Goal: Find specific page/section: Locate a particular part of the current website

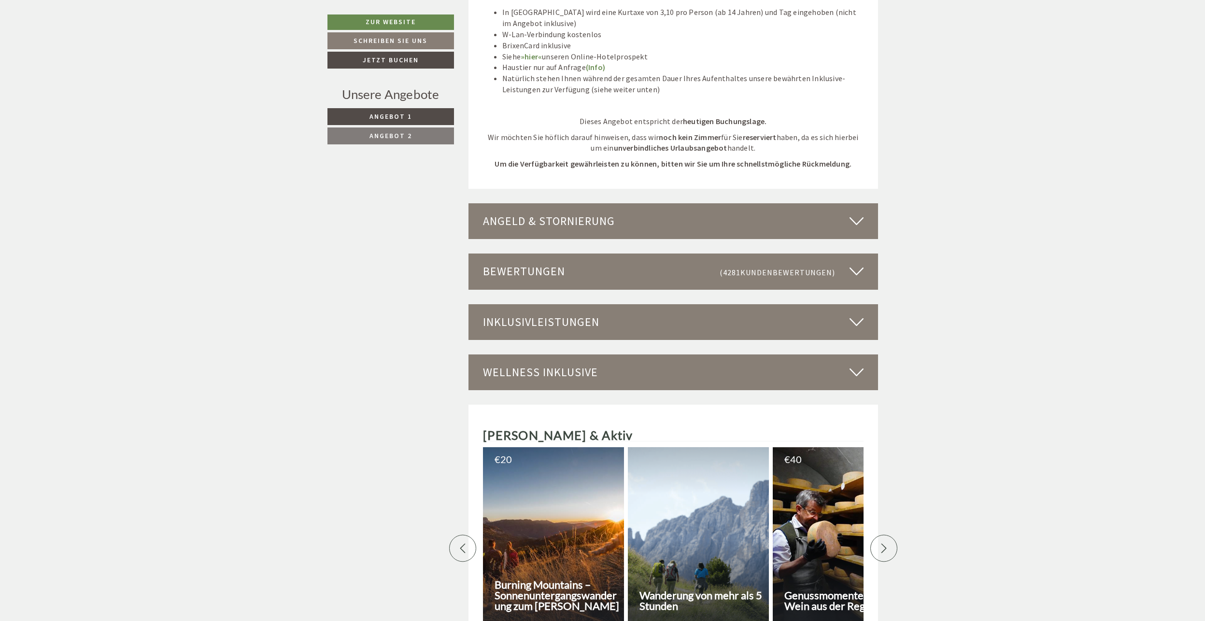
scroll to position [2029, 0]
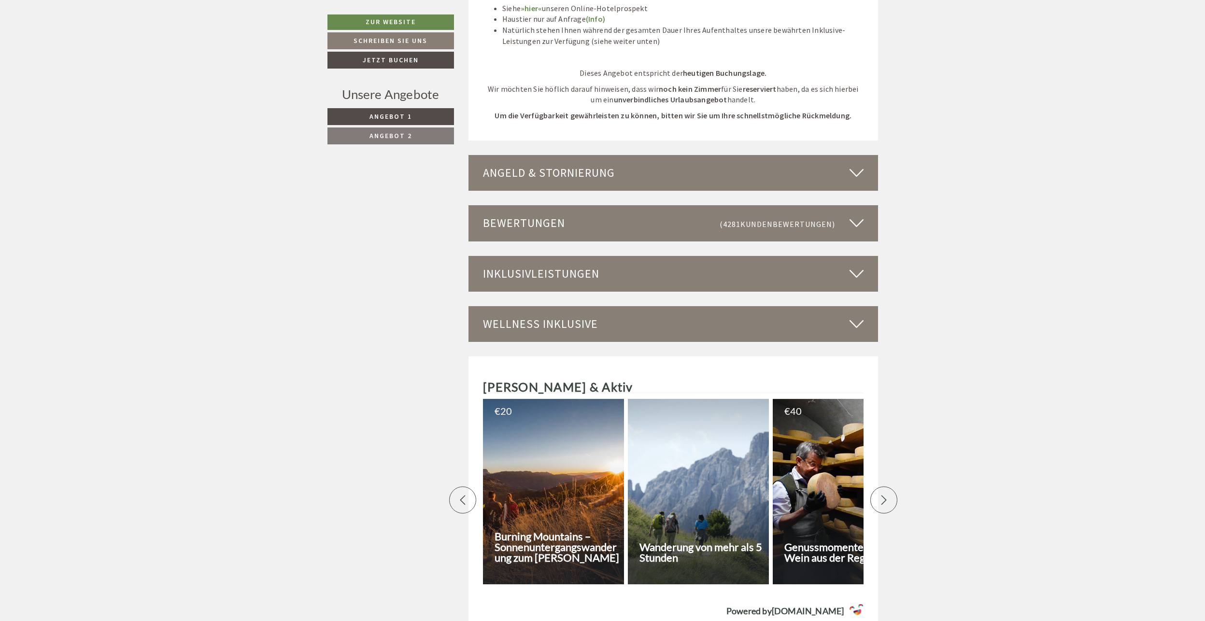
click at [860, 316] on icon at bounding box center [857, 324] width 14 height 16
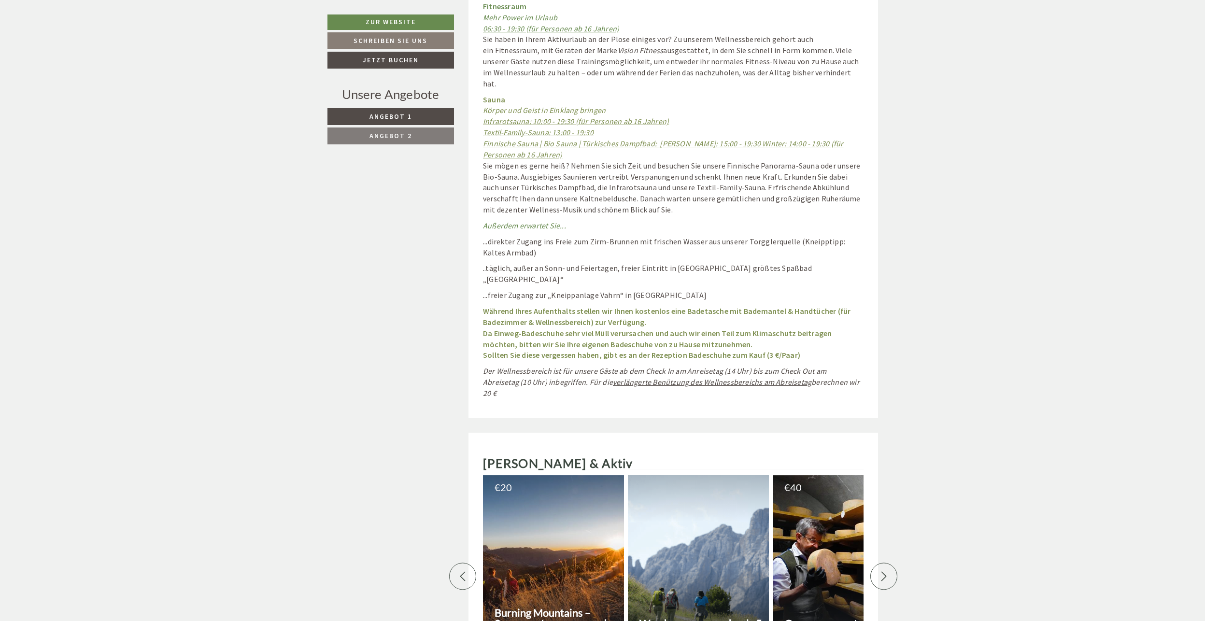
scroll to position [2802, 0]
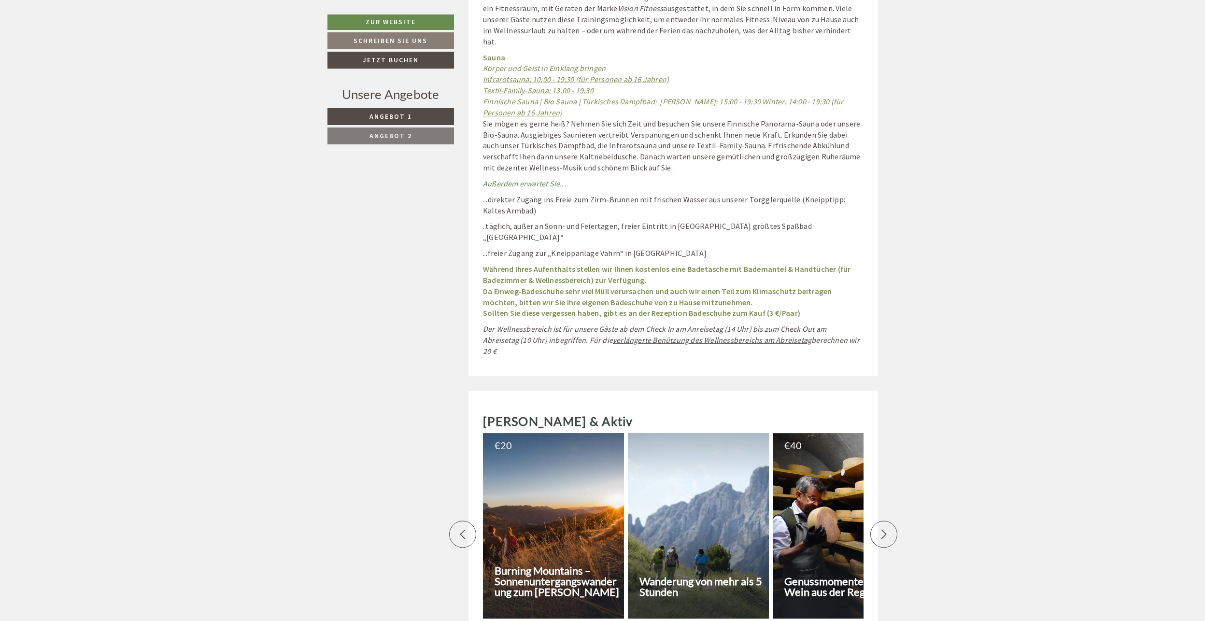
click at [889, 521] on div at bounding box center [884, 534] width 27 height 27
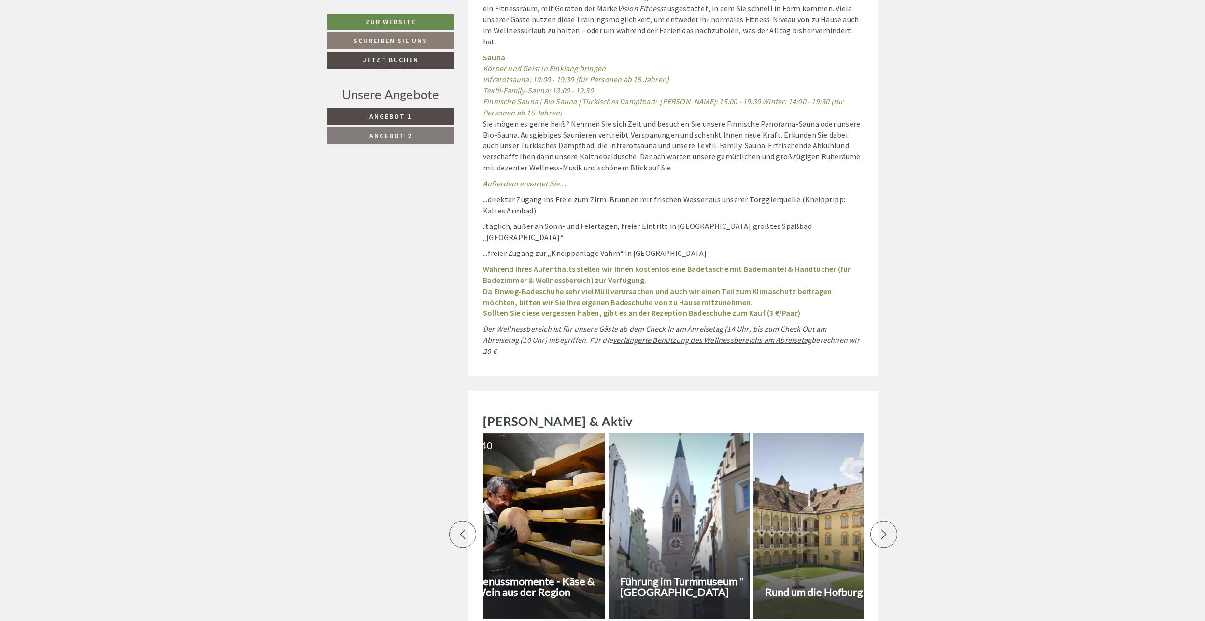
scroll to position [0, 338]
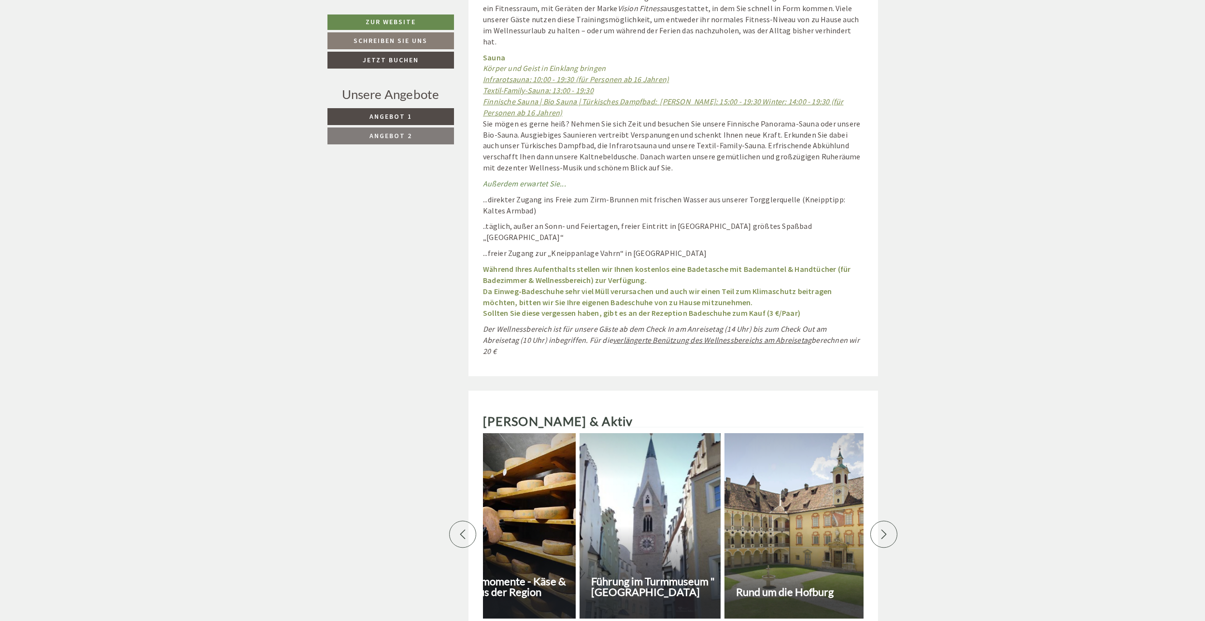
click at [889, 521] on div at bounding box center [884, 534] width 27 height 27
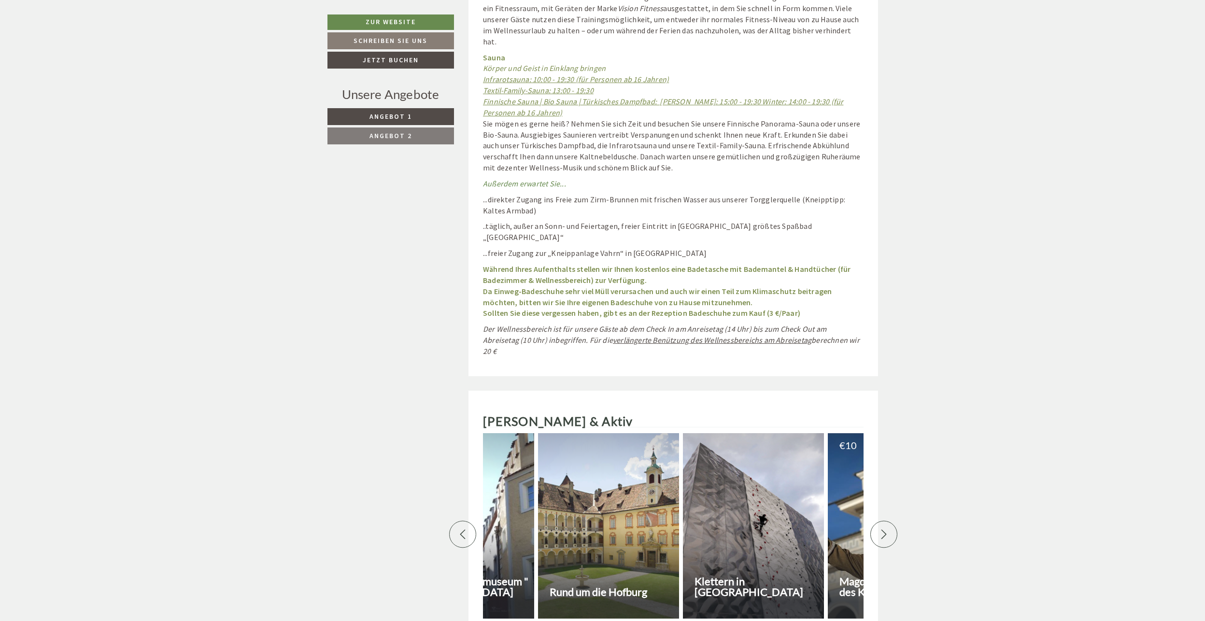
scroll to position [0, 676]
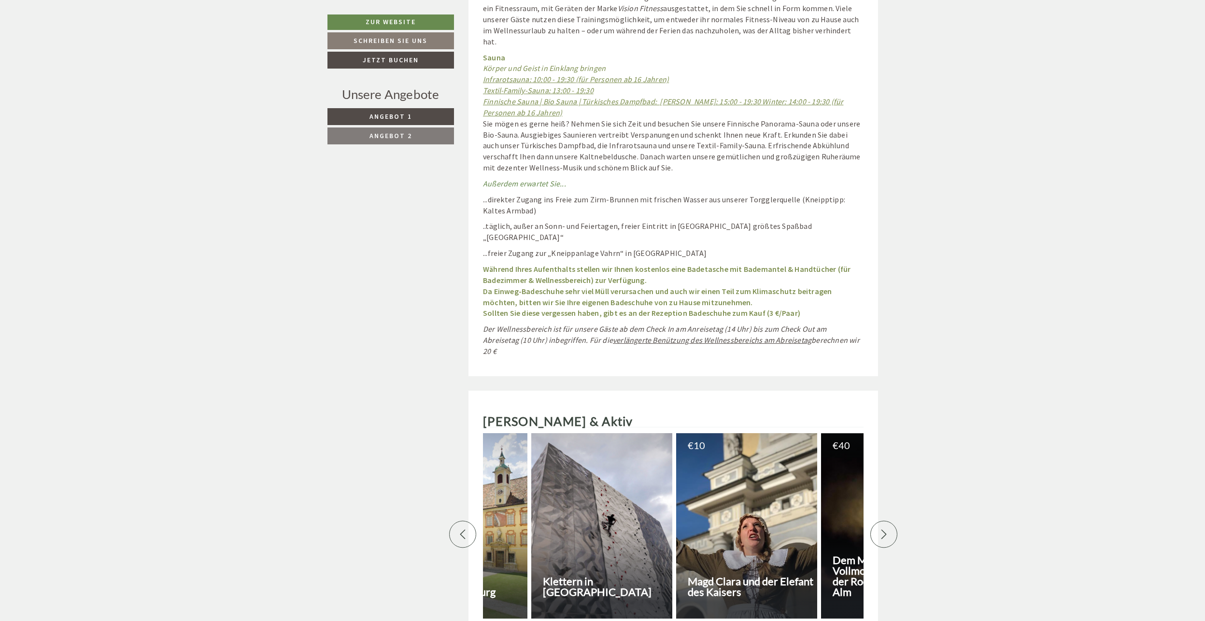
click at [878, 521] on div at bounding box center [884, 534] width 27 height 27
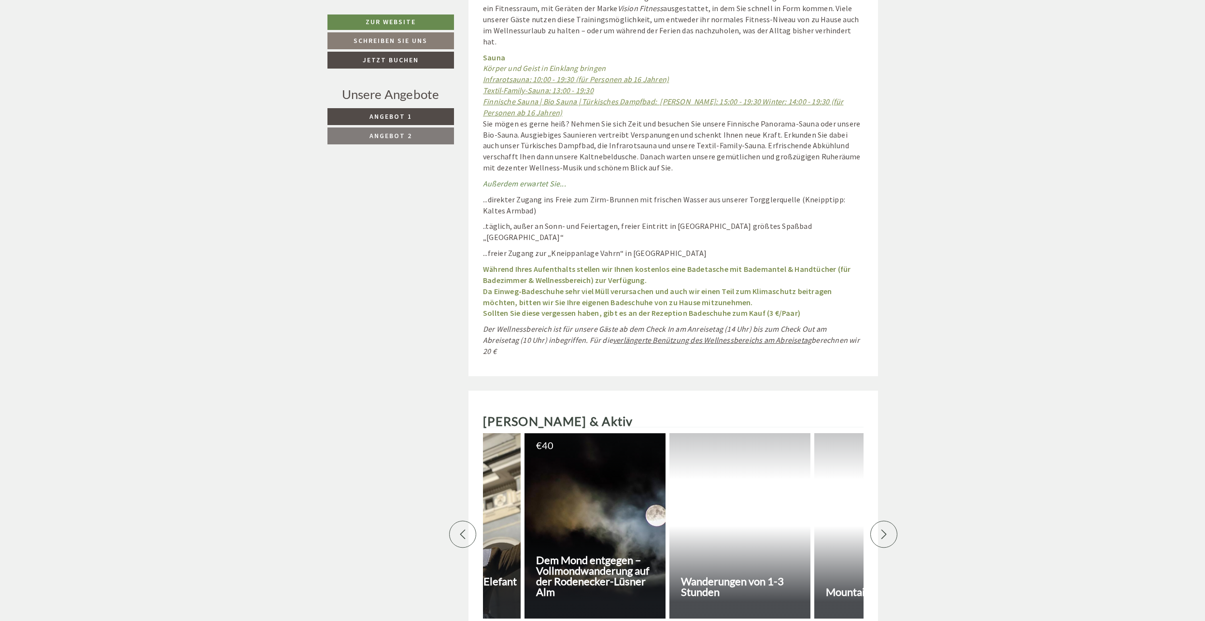
scroll to position [0, 1014]
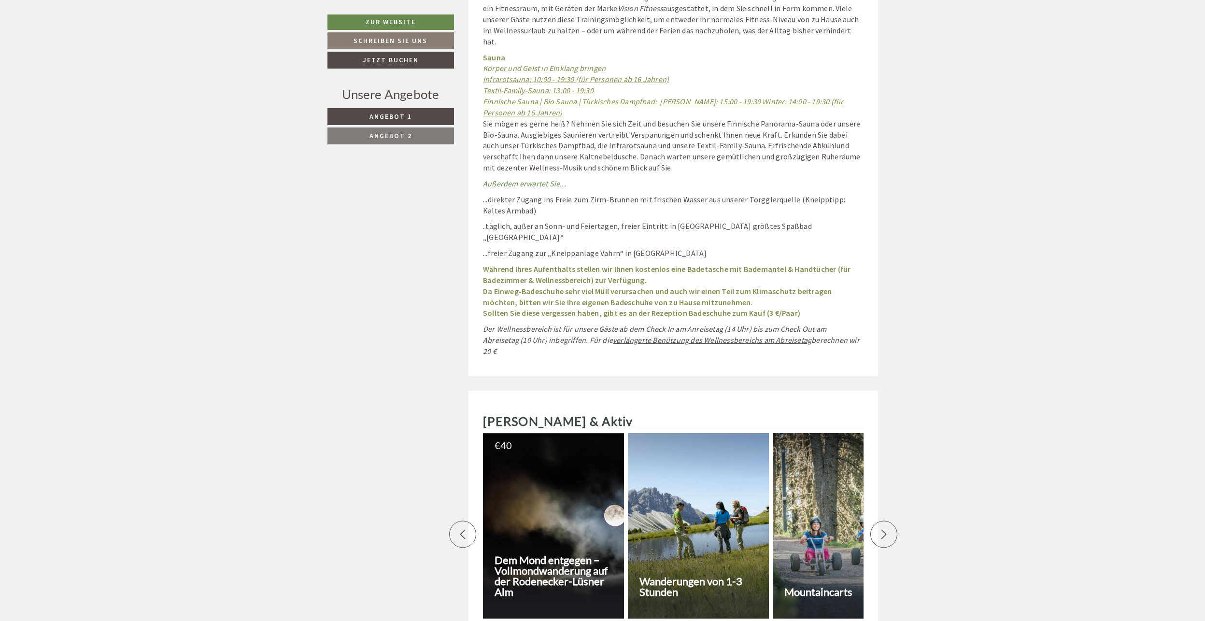
click at [878, 521] on div at bounding box center [884, 534] width 27 height 27
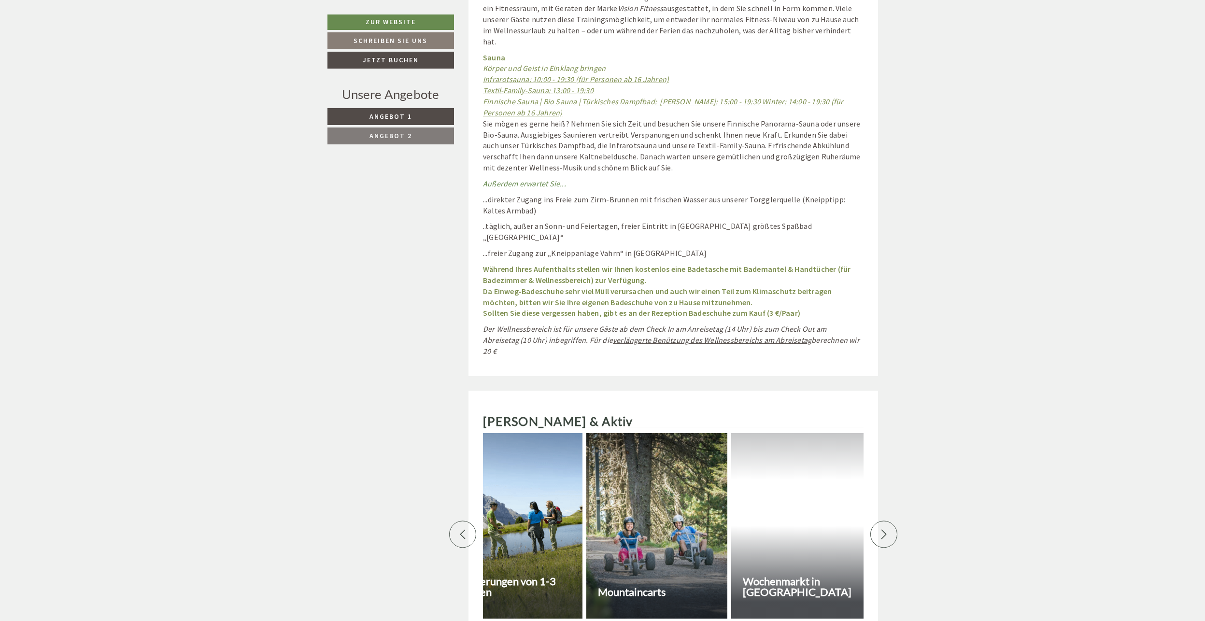
scroll to position [0, 1353]
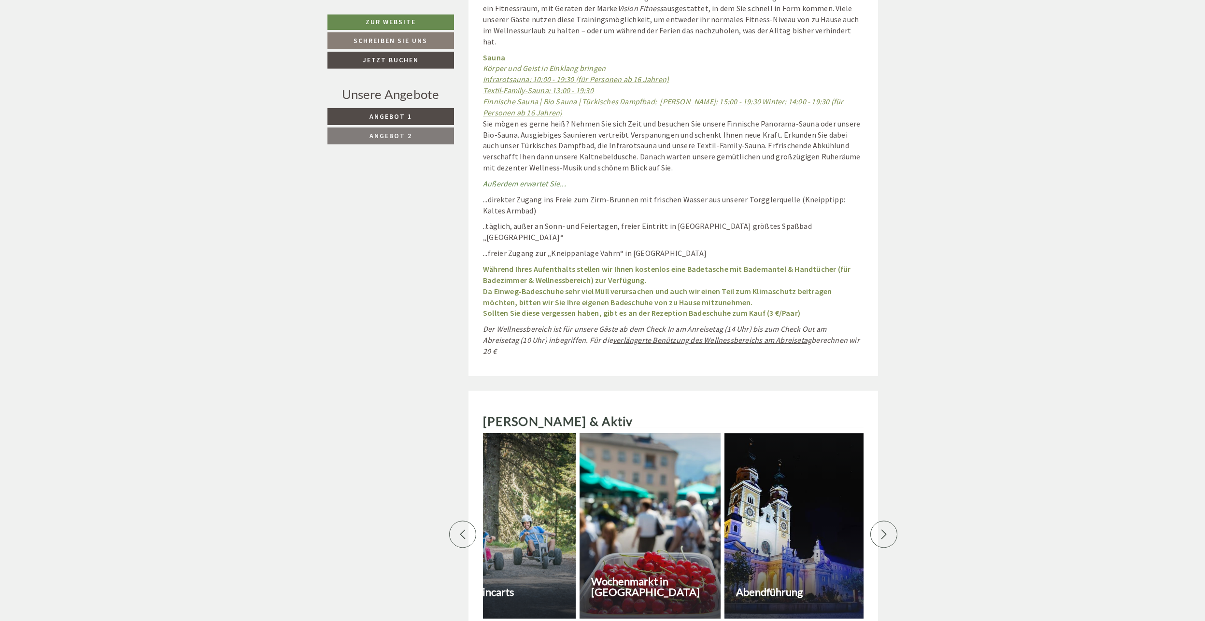
click at [878, 521] on div at bounding box center [884, 534] width 27 height 27
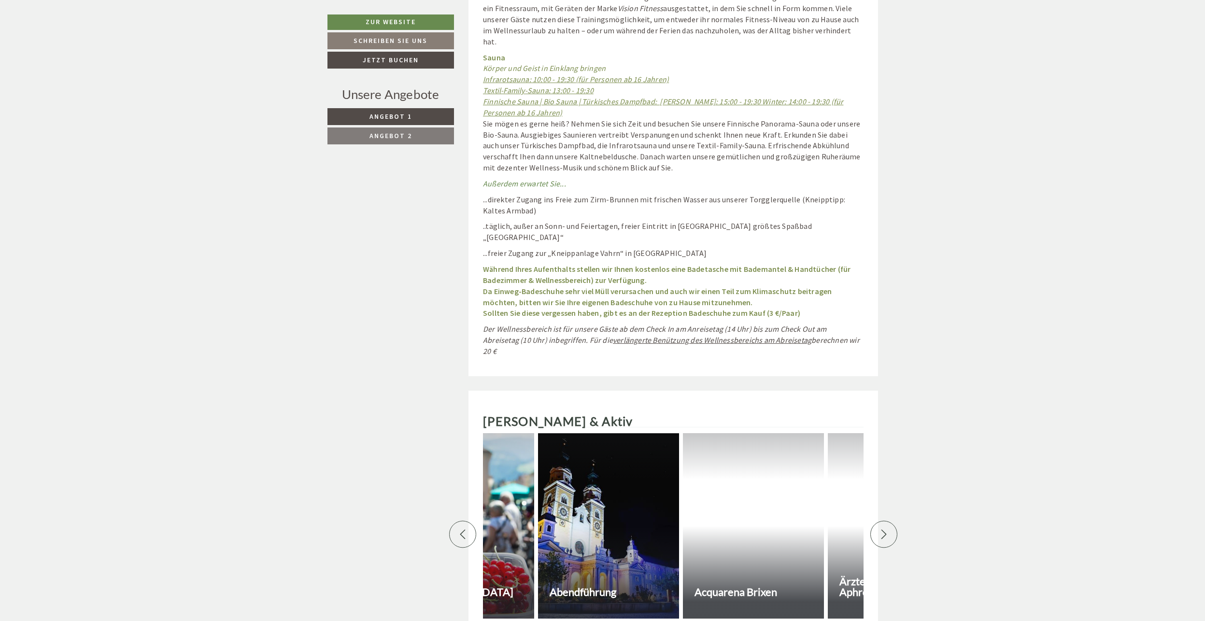
scroll to position [0, 1691]
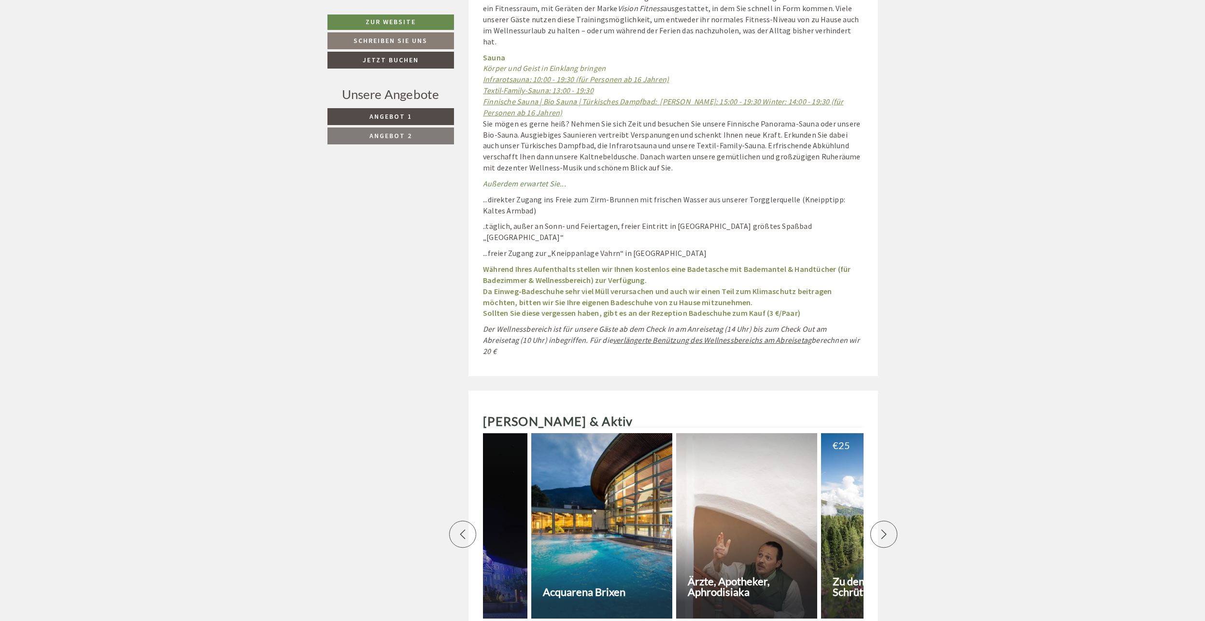
click at [639, 492] on div at bounding box center [601, 526] width 141 height 186
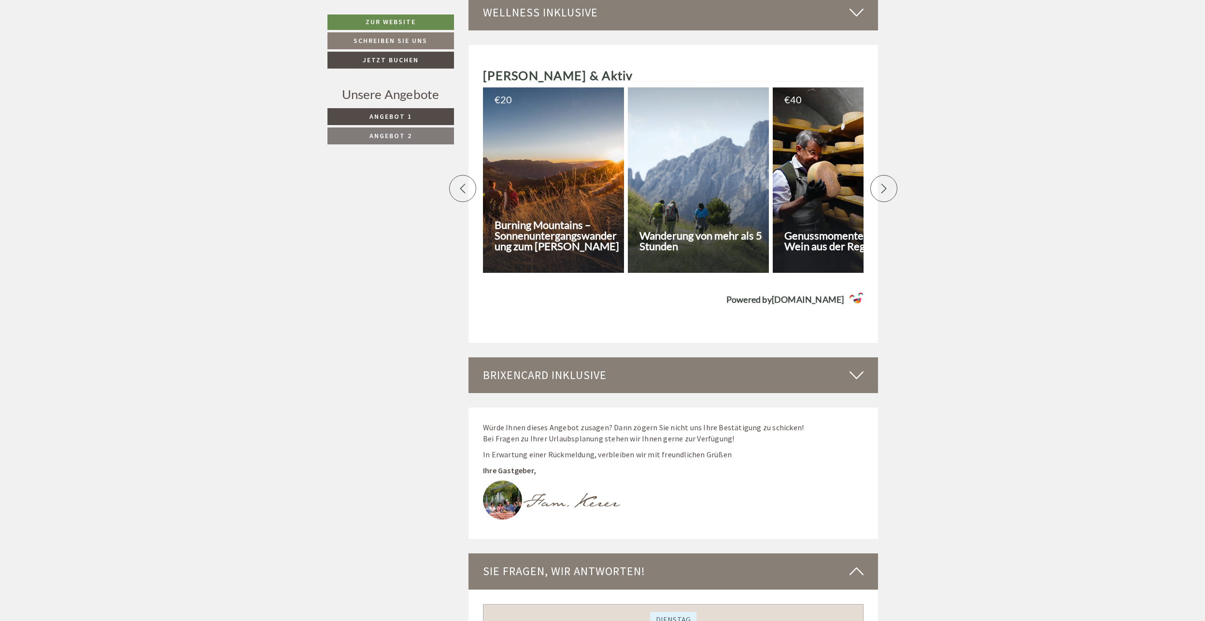
scroll to position [2292, 0]
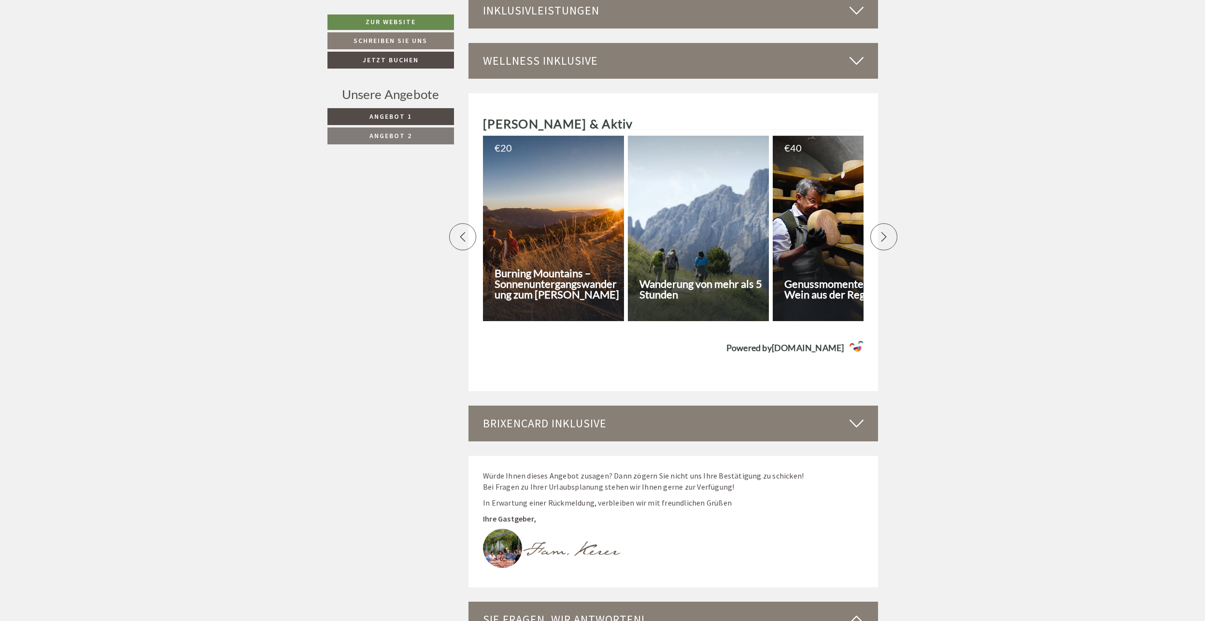
click at [886, 224] on div at bounding box center [884, 237] width 27 height 27
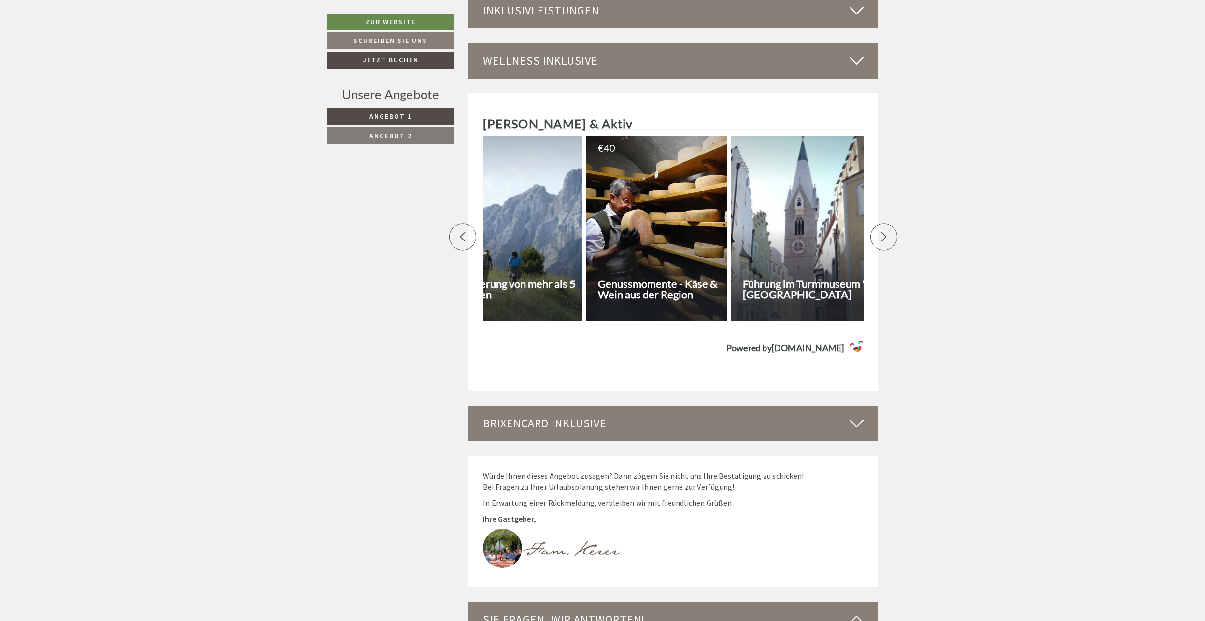
scroll to position [0, 338]
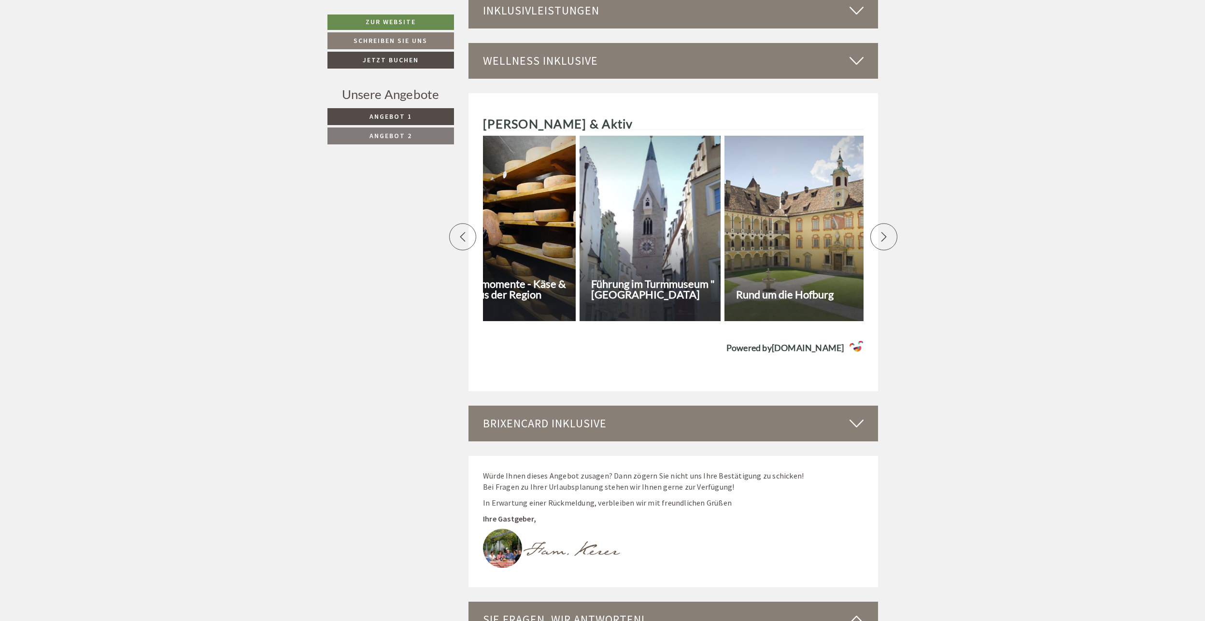
click at [469, 224] on div at bounding box center [462, 237] width 27 height 27
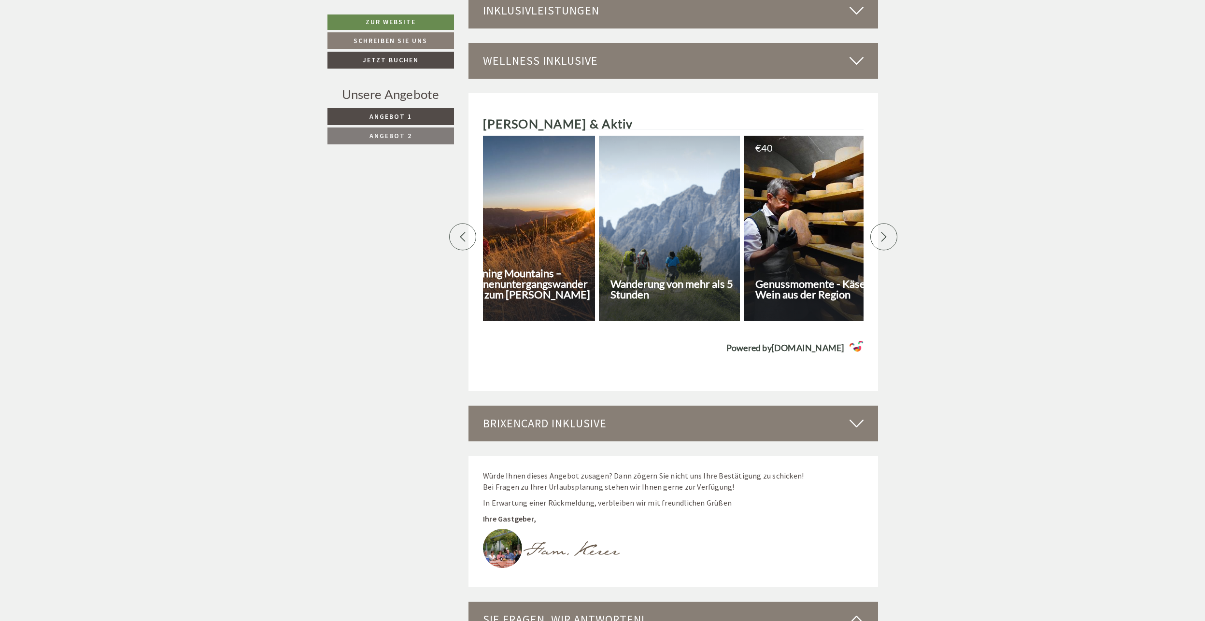
scroll to position [0, 0]
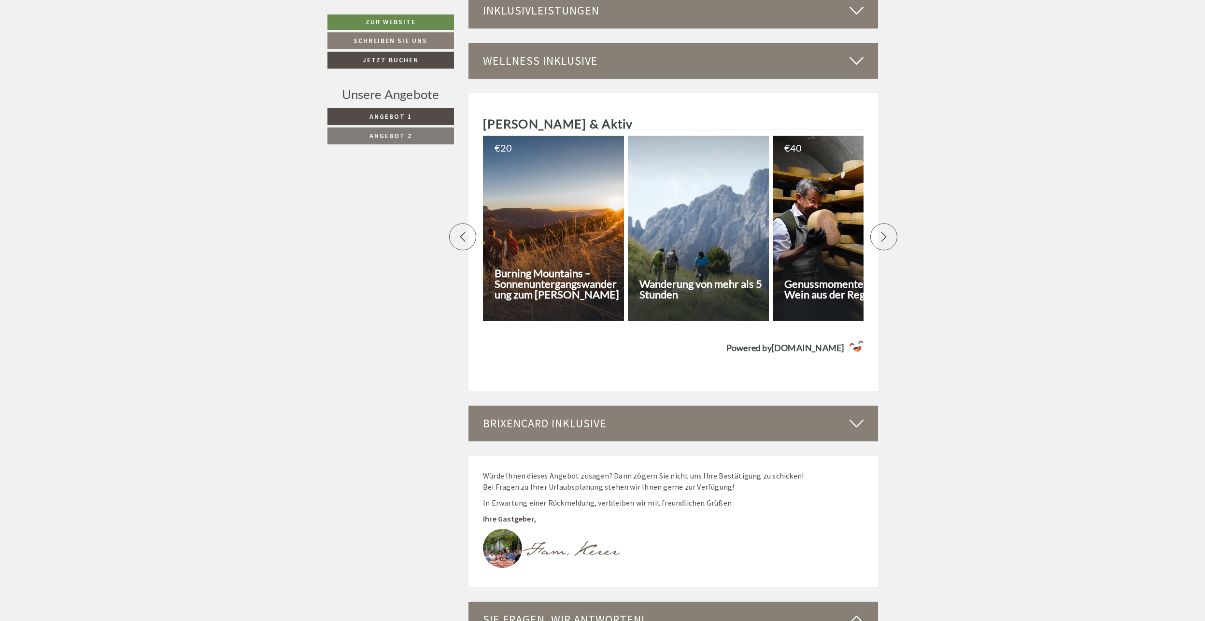
click at [469, 224] on div at bounding box center [462, 237] width 27 height 27
click at [466, 232] on icon at bounding box center [463, 237] width 10 height 10
click at [883, 232] on icon at bounding box center [884, 237] width 10 height 10
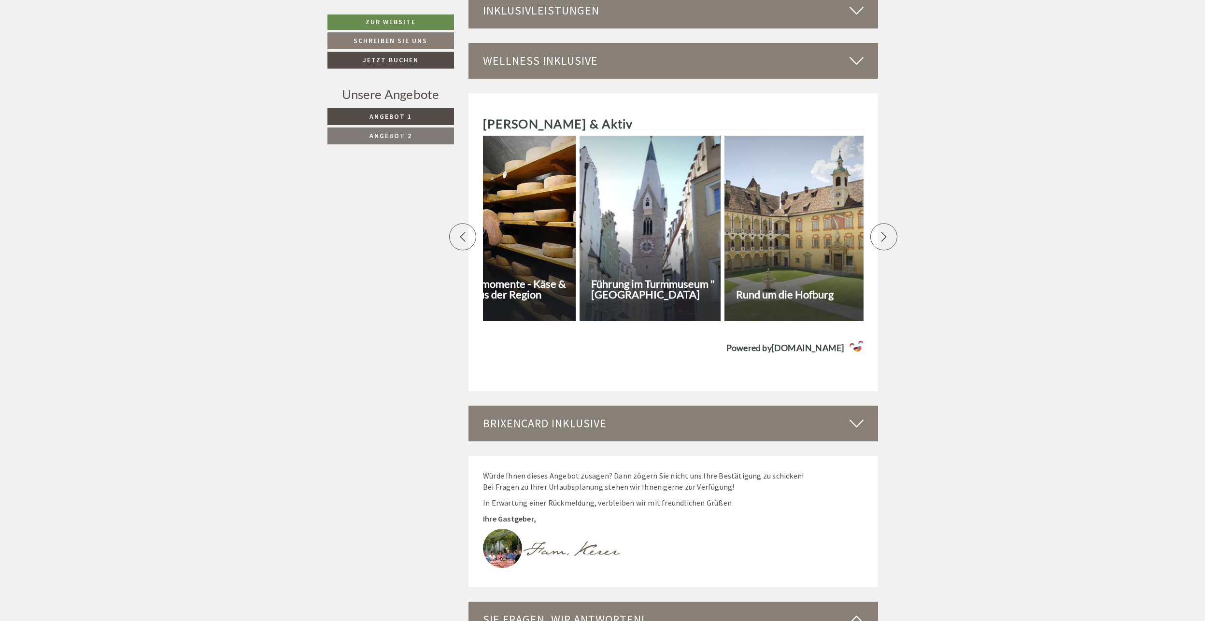
click at [883, 232] on icon at bounding box center [884, 237] width 10 height 10
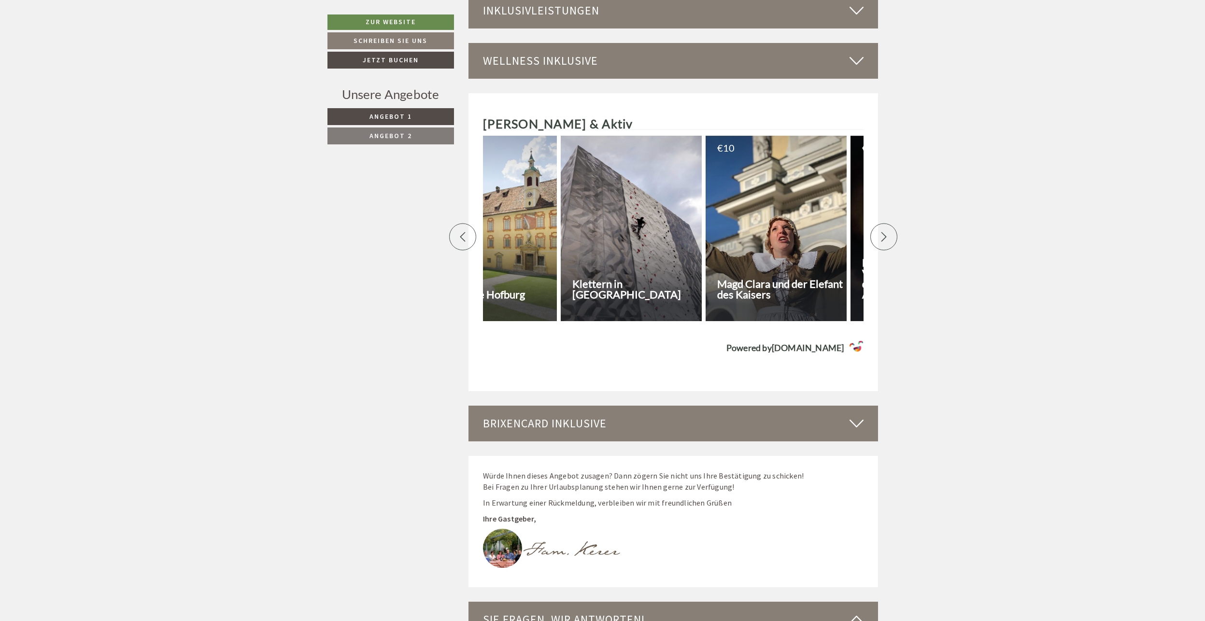
scroll to position [0, 676]
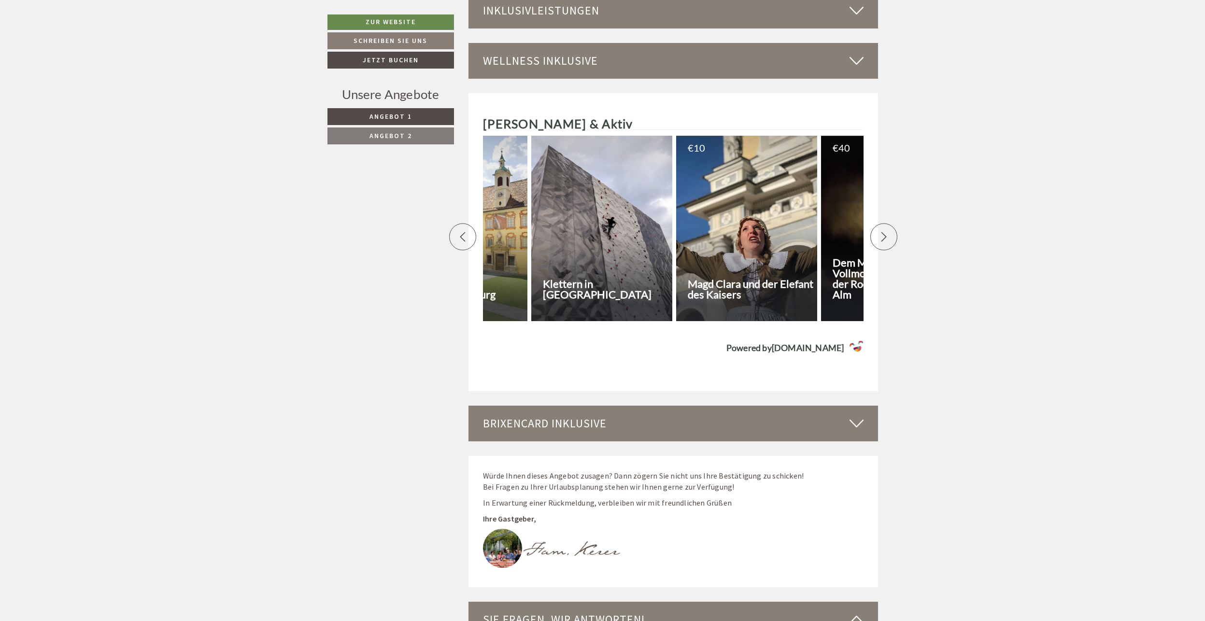
click at [883, 232] on icon at bounding box center [884, 237] width 10 height 10
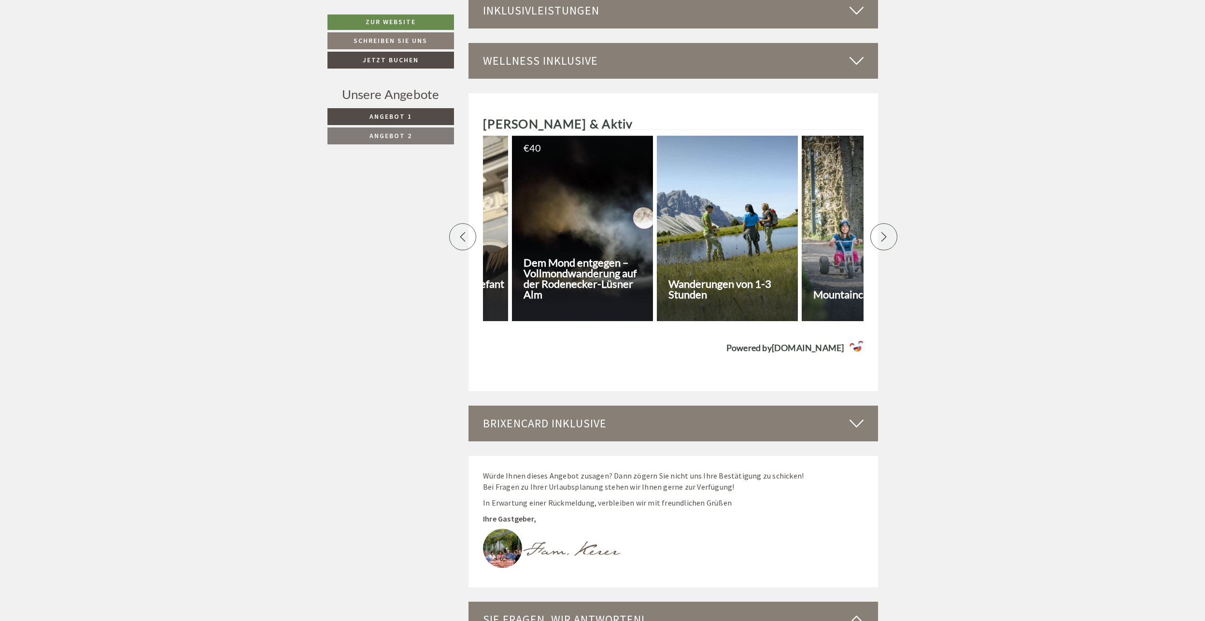
scroll to position [0, 1014]
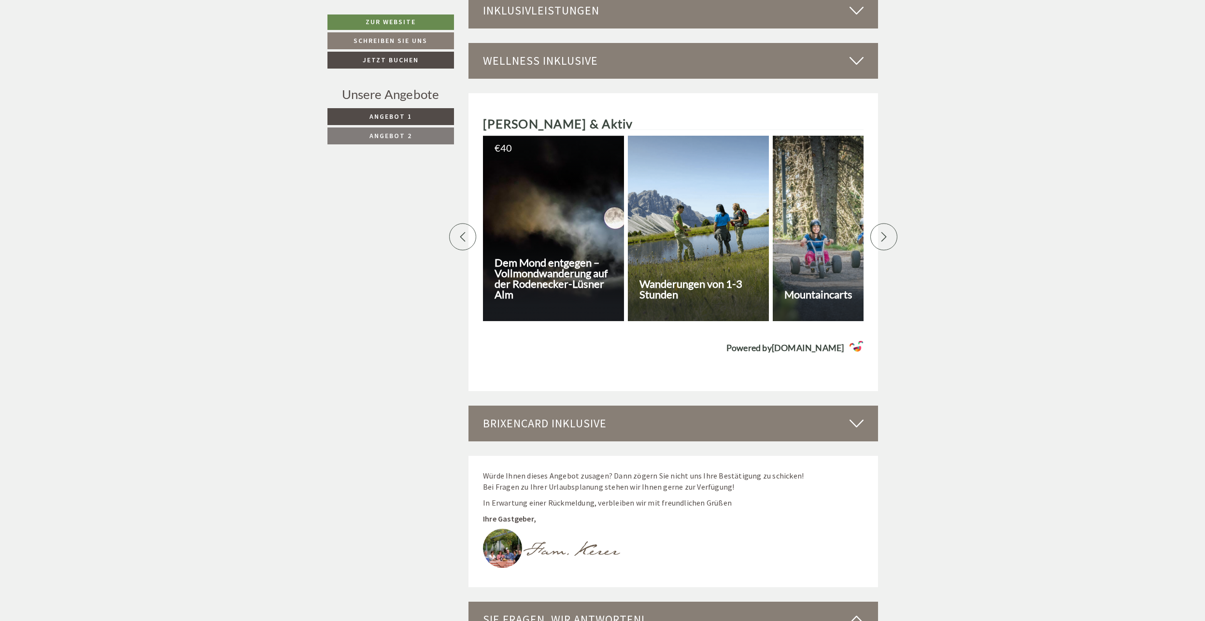
click at [883, 232] on icon at bounding box center [884, 237] width 10 height 10
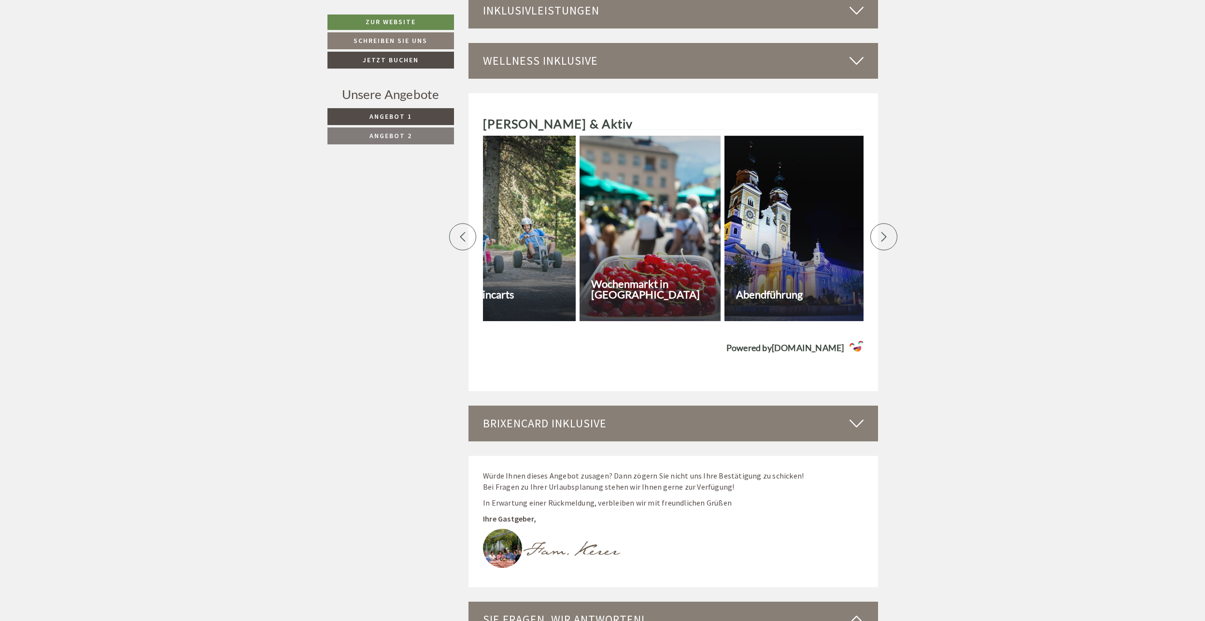
click at [883, 232] on icon at bounding box center [884, 237] width 10 height 10
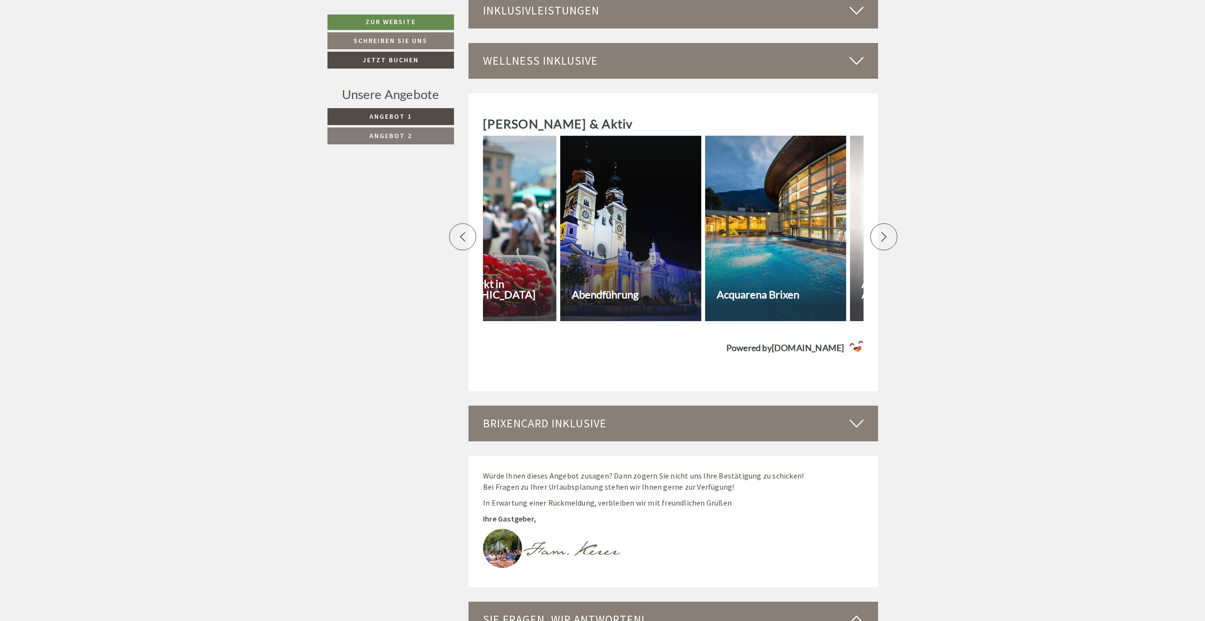
scroll to position [0, 1691]
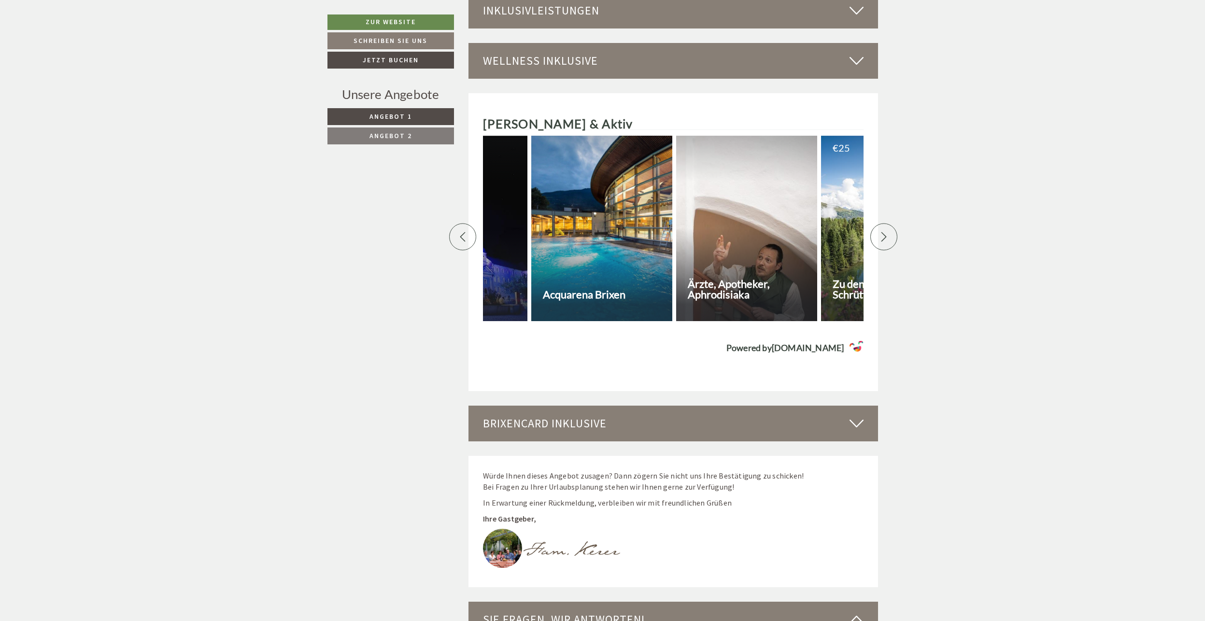
click at [883, 232] on icon at bounding box center [884, 237] width 10 height 10
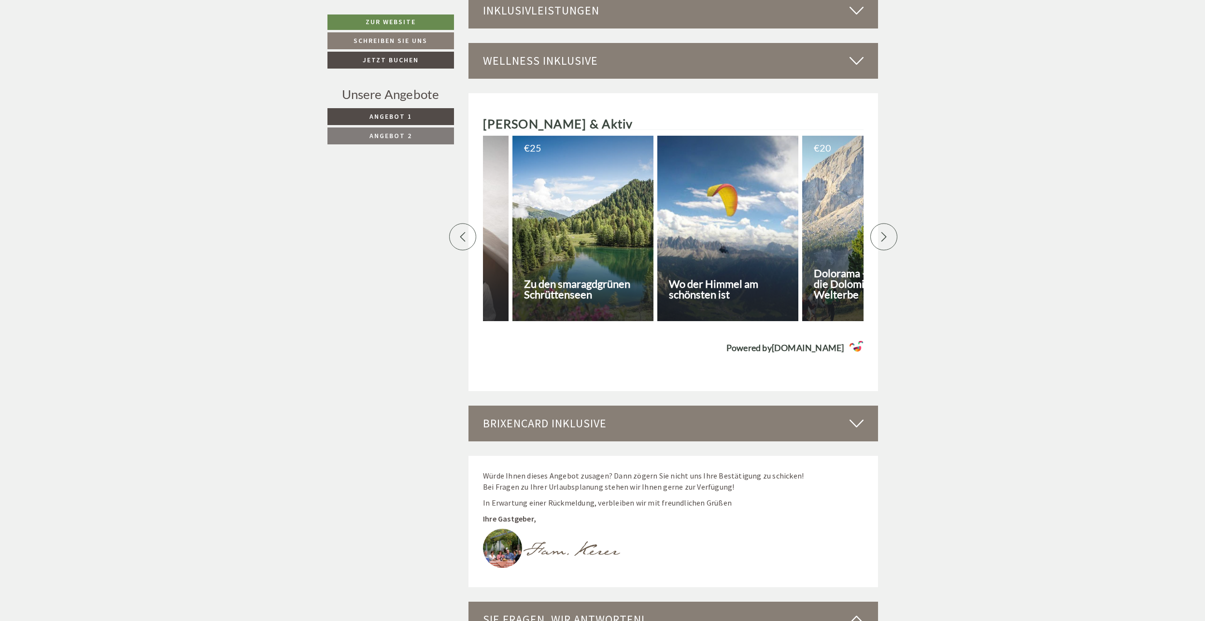
scroll to position [0, 2029]
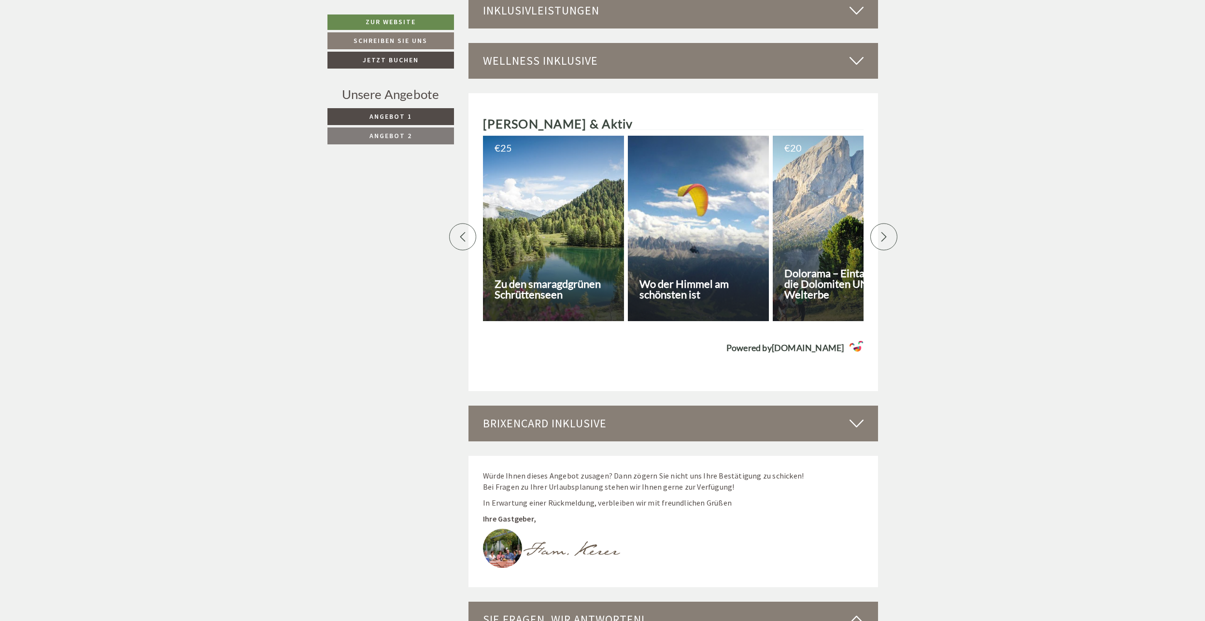
click at [883, 232] on icon at bounding box center [884, 237] width 10 height 10
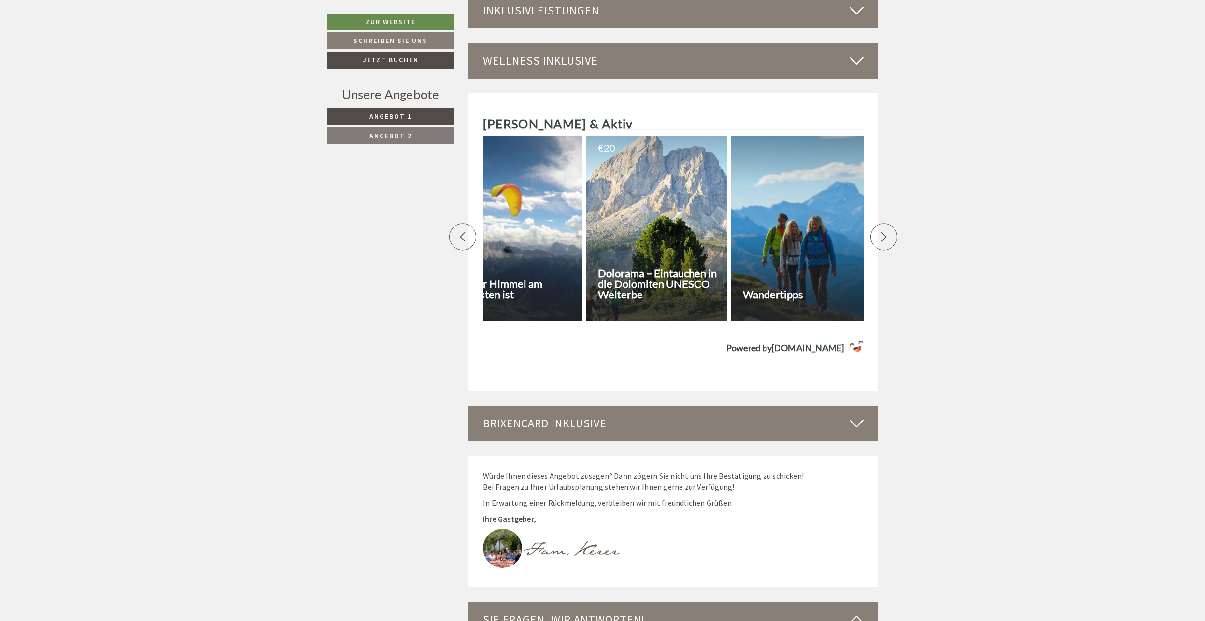
scroll to position [0, 2367]
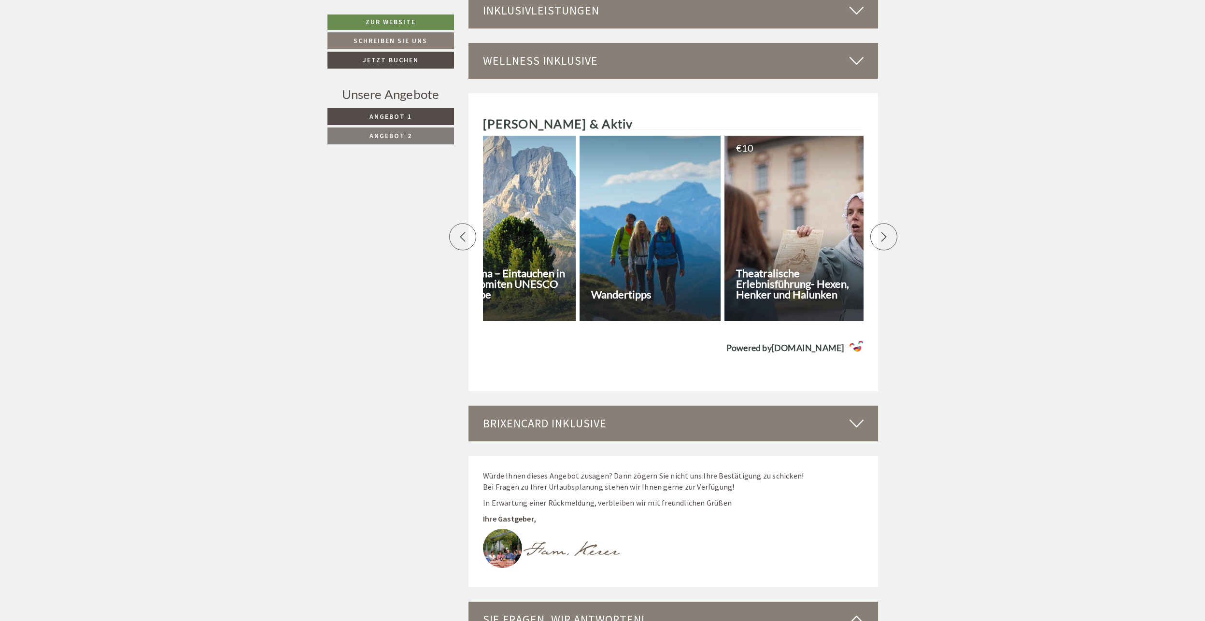
click at [551, 268] on h3 "Dolorama – Eintauchen in die Dolomiten UNESCO Welterbe" at bounding box center [509, 284] width 127 height 32
